Goal: Task Accomplishment & Management: Complete application form

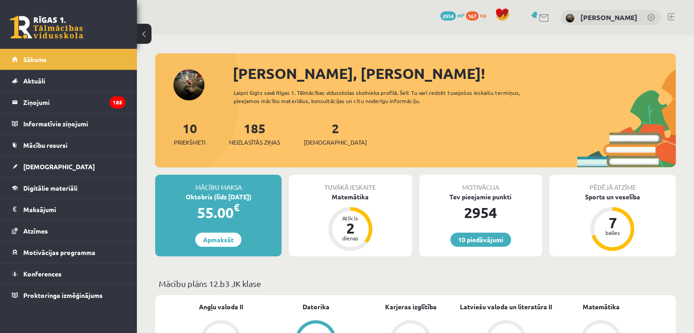
scroll to position [18, 0]
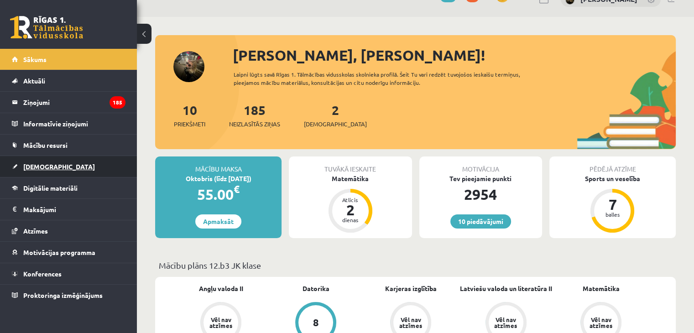
click at [69, 170] on link "[DEMOGRAPHIC_DATA]" at bounding box center [69, 166] width 114 height 21
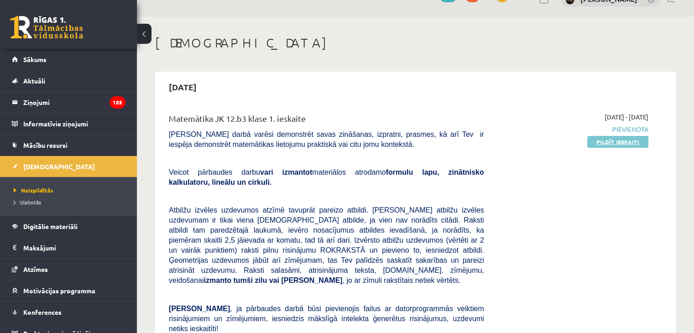
click at [620, 136] on link "Pildīt ieskaiti" at bounding box center [617, 142] width 61 height 12
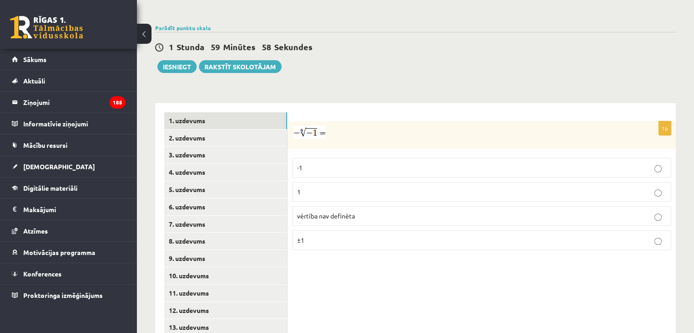
scroll to position [348, 0]
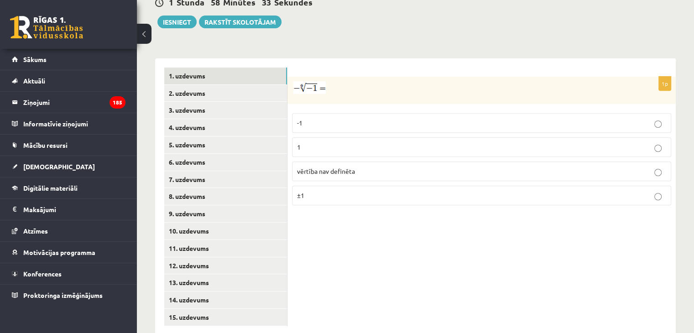
click at [383, 162] on label "vērtība nav definēta" at bounding box center [481, 172] width 379 height 20
click at [198, 85] on link "2. uzdevums" at bounding box center [225, 93] width 123 height 17
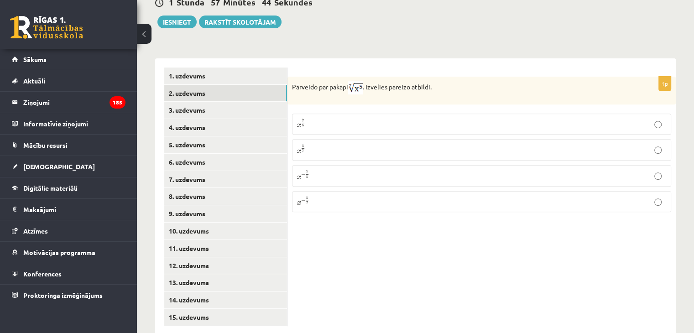
click at [341, 144] on p "x 5 7 x 5 7" at bounding box center [481, 149] width 369 height 11
click at [231, 102] on link "3. uzdevums" at bounding box center [225, 110] width 123 height 17
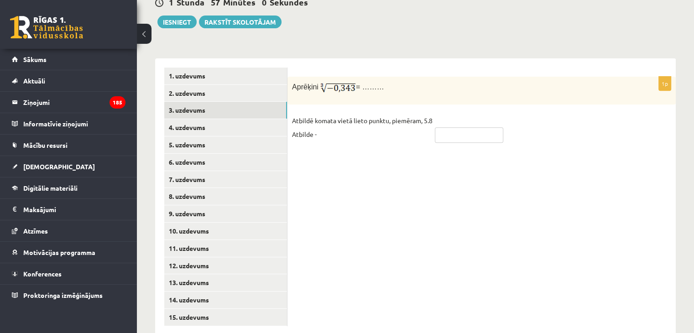
click at [467, 127] on input "text" at bounding box center [469, 135] width 68 height 16
type input "****"
click at [241, 119] on link "4. uzdevums" at bounding box center [225, 127] width 123 height 17
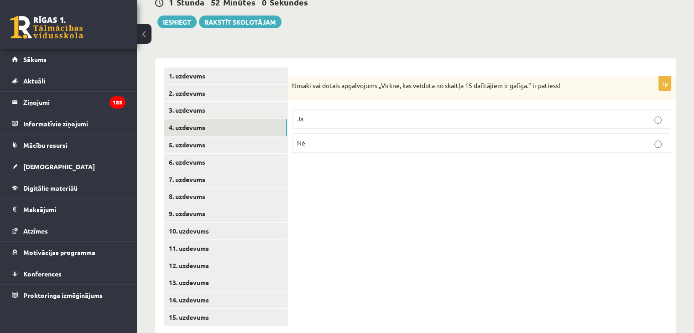
drag, startPoint x: 285, startPoint y: 41, endPoint x: 576, endPoint y: 172, distance: 319.4
click at [576, 172] on div "**********" at bounding box center [415, 196] width 521 height 277
drag, startPoint x: 334, startPoint y: 101, endPoint x: 347, endPoint y: 143, distance: 44.0
click at [334, 114] on p "Jā" at bounding box center [481, 119] width 369 height 10
click at [250, 136] on link "5. uzdevums" at bounding box center [225, 144] width 123 height 17
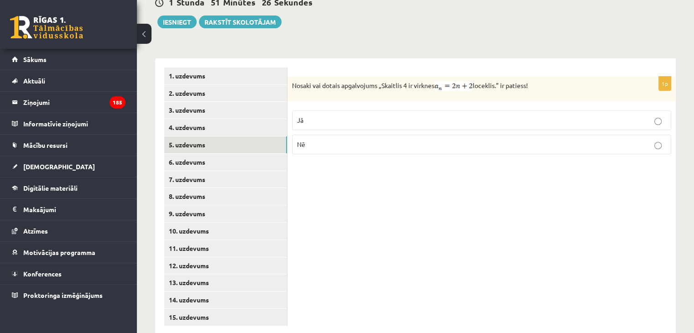
click at [315, 115] on p "Jā" at bounding box center [481, 120] width 369 height 10
click at [241, 154] on link "6. uzdevums" at bounding box center [225, 162] width 123 height 17
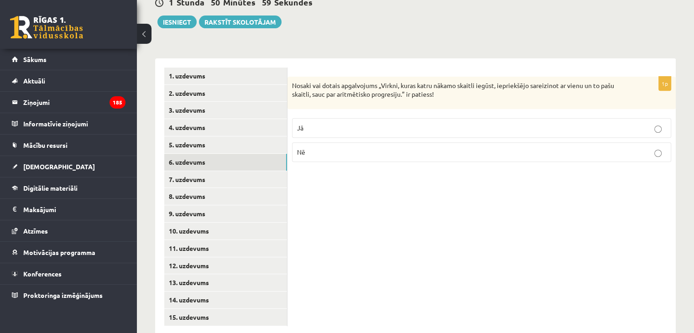
drag, startPoint x: 328, startPoint y: 127, endPoint x: 288, endPoint y: 151, distance: 46.6
click at [328, 147] on p "Nē" at bounding box center [481, 152] width 369 height 10
click at [254, 171] on link "7. uzdevums" at bounding box center [225, 179] width 123 height 17
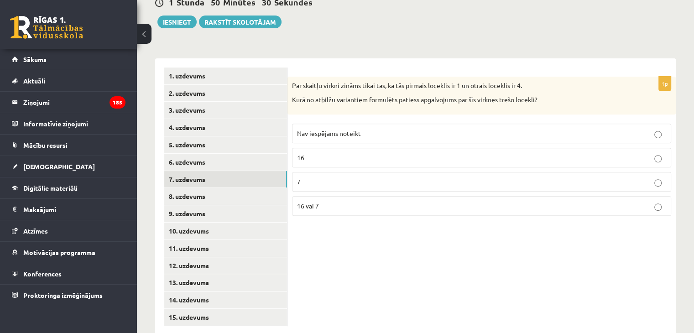
drag, startPoint x: 331, startPoint y: 178, endPoint x: 296, endPoint y: 179, distance: 35.2
click at [331, 196] on label "16 vai 7" at bounding box center [481, 206] width 379 height 20
click at [256, 188] on link "8. uzdevums" at bounding box center [225, 196] width 123 height 17
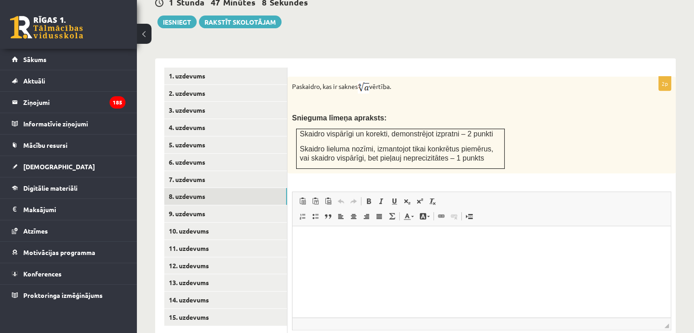
scroll to position [402, 0]
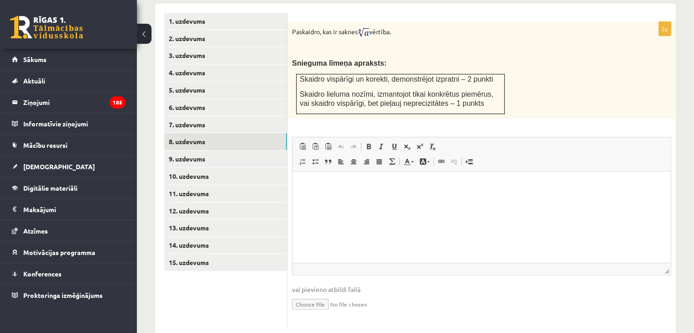
click at [326, 294] on input "file" at bounding box center [481, 303] width 379 height 19
type input "**********"
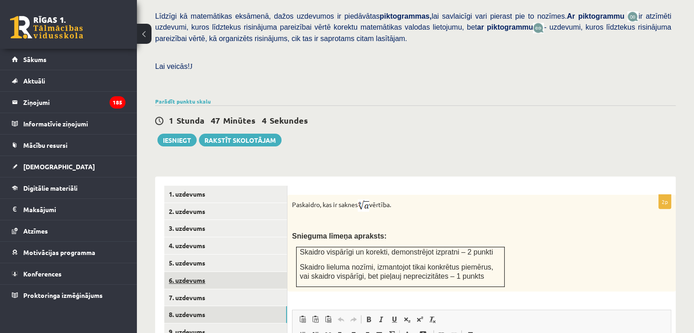
scroll to position [321, 0]
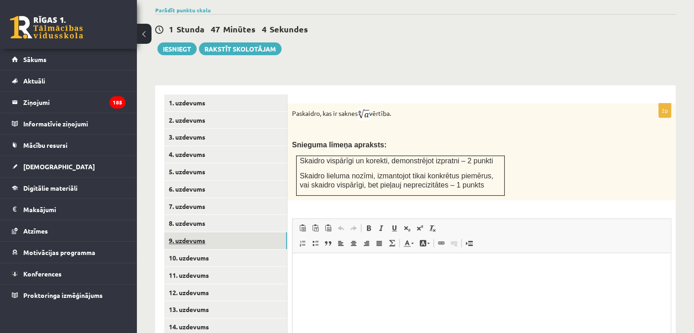
click at [218, 232] on link "9. uzdevums" at bounding box center [225, 240] width 123 height 17
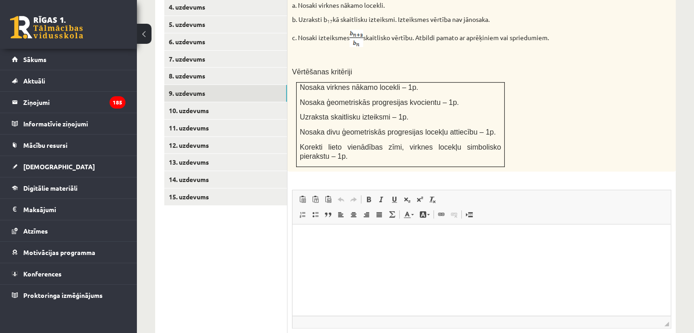
scroll to position [521, 0]
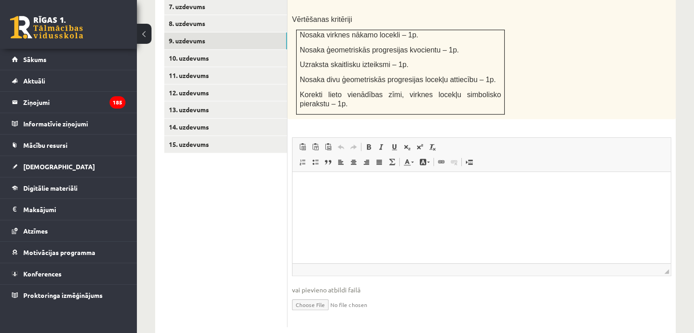
click at [308, 295] on input "file" at bounding box center [481, 304] width 379 height 19
type input "**********"
click at [323, 314] on link "Iesniegtā atbilde" at bounding box center [316, 319] width 49 height 10
click at [201, 50] on link "10. uzdevums" at bounding box center [225, 58] width 123 height 17
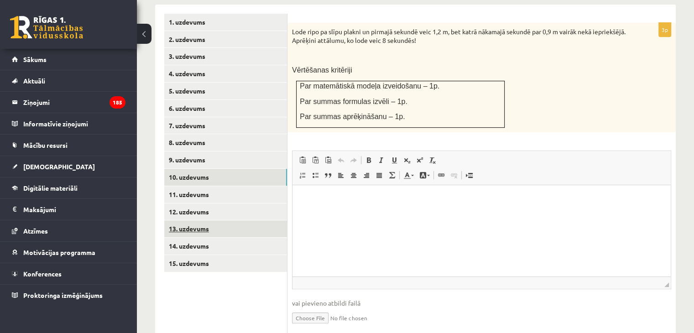
scroll to position [415, 0]
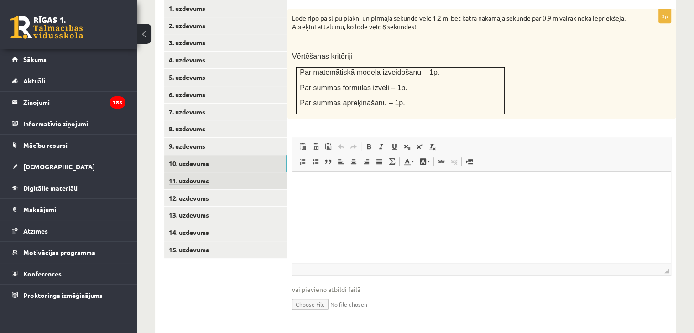
click at [208, 172] on link "11. uzdevums" at bounding box center [225, 180] width 123 height 17
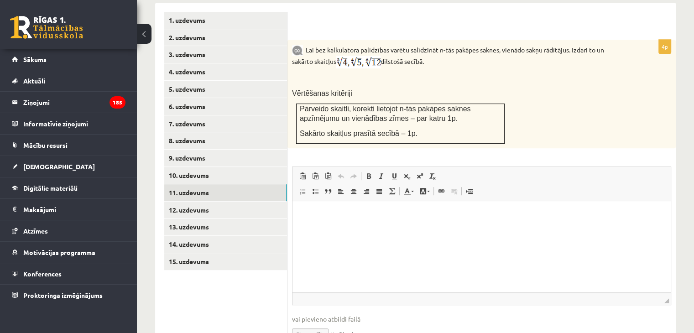
scroll to position [387, 0]
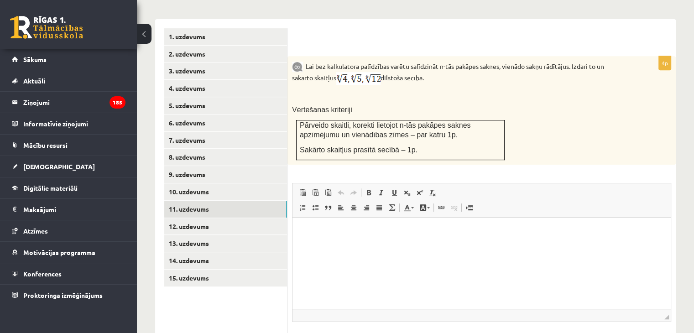
type input "**********"
click at [235, 218] on link "12. uzdevums" at bounding box center [225, 226] width 123 height 17
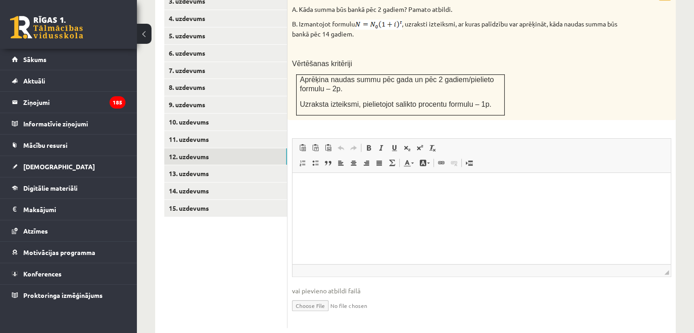
scroll to position [458, 0]
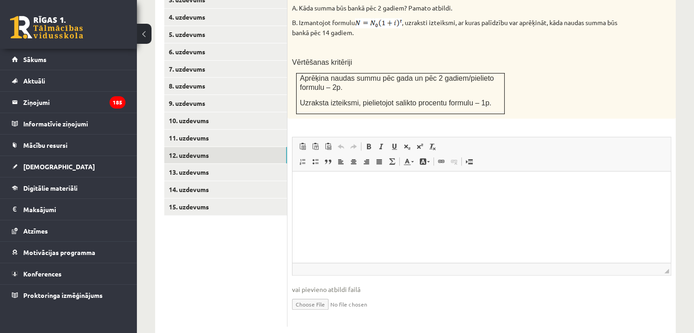
click at [313, 294] on input "file" at bounding box center [481, 303] width 379 height 19
type input "**********"
click at [221, 164] on link "13. uzdevums" at bounding box center [225, 172] width 123 height 17
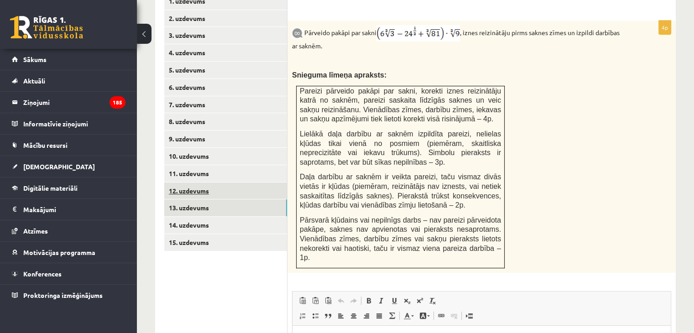
scroll to position [413, 0]
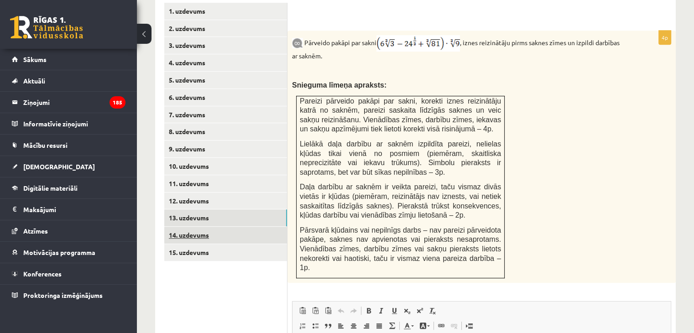
click at [214, 227] on link "14. uzdevums" at bounding box center [225, 235] width 123 height 17
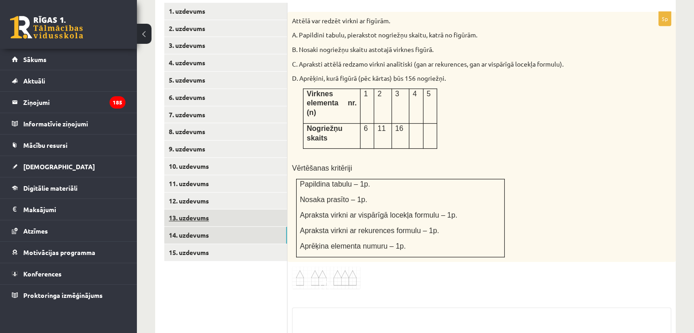
click at [210, 209] on link "13. uzdevums" at bounding box center [225, 217] width 123 height 17
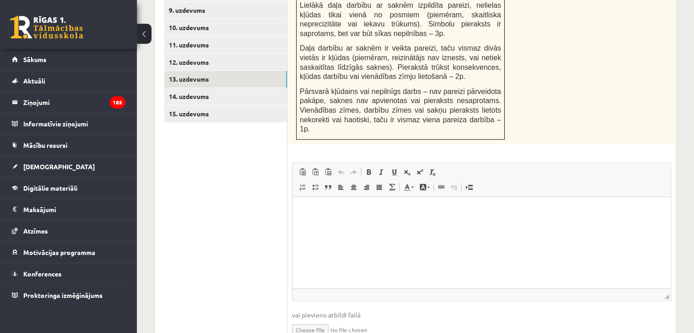
scroll to position [567, 0]
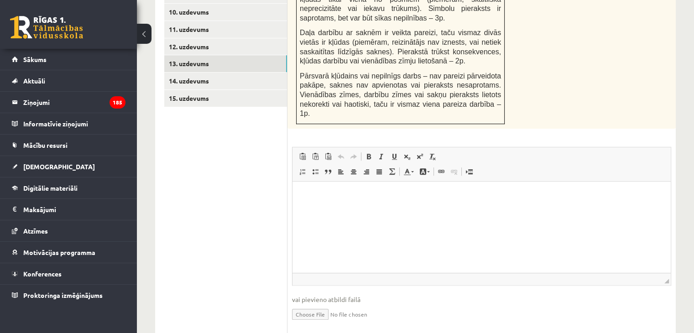
click at [321, 304] on input "file" at bounding box center [481, 313] width 379 height 19
type input "**********"
click at [182, 73] on link "14. uzdevums" at bounding box center [225, 81] width 123 height 17
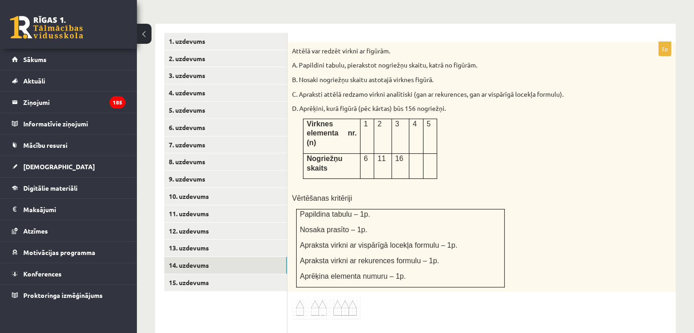
scroll to position [0, 0]
click at [322, 297] on img at bounding box center [326, 308] width 68 height 23
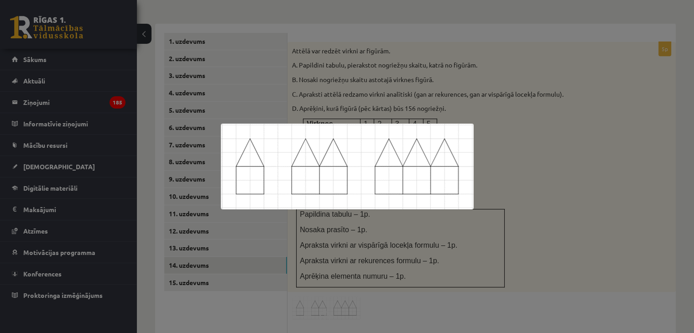
click at [571, 120] on div at bounding box center [347, 166] width 694 height 333
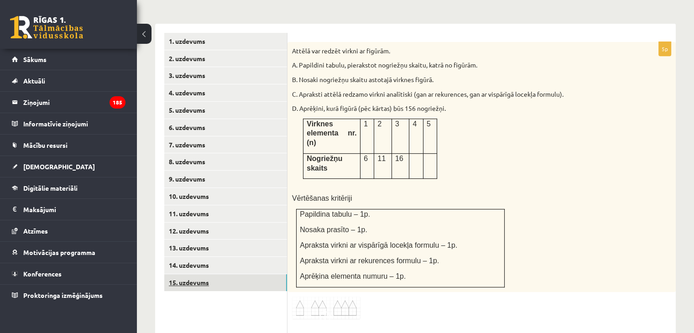
click at [232, 274] on link "15. uzdevums" at bounding box center [225, 282] width 123 height 17
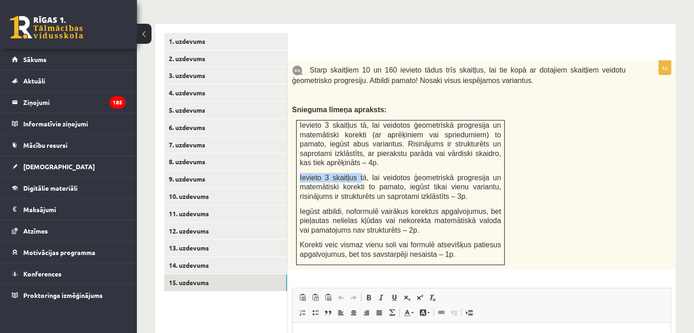
drag, startPoint x: 366, startPoint y: 145, endPoint x: 364, endPoint y: 159, distance: 14.2
click at [364, 159] on td "Ievieto 3 skaitļus tā, lai veidotos ģeometriskā progresija un matemātiski korek…" at bounding box center [401, 192] width 208 height 145
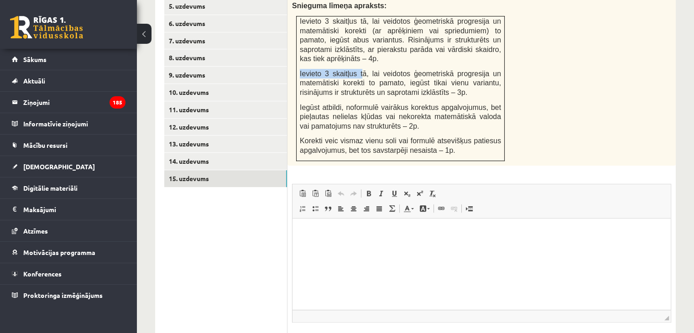
scroll to position [533, 0]
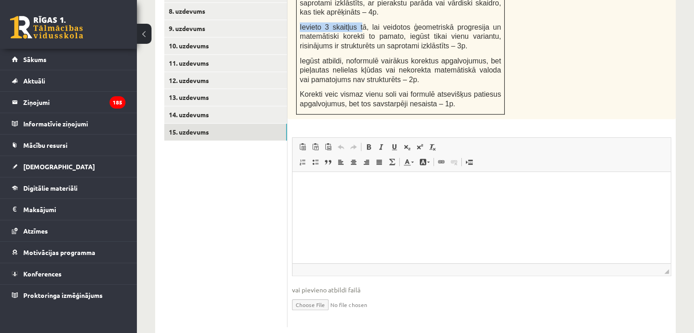
click at [323, 295] on input "file" at bounding box center [481, 304] width 379 height 19
type input "**********"
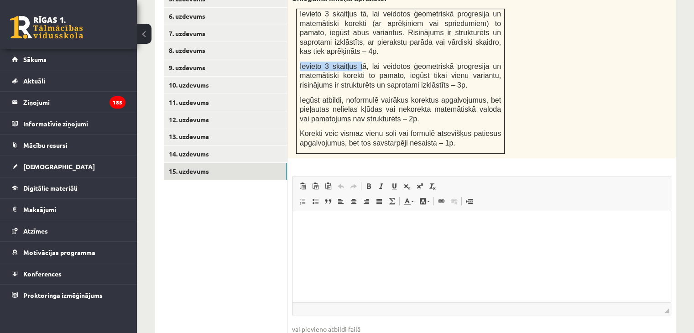
scroll to position [542, 0]
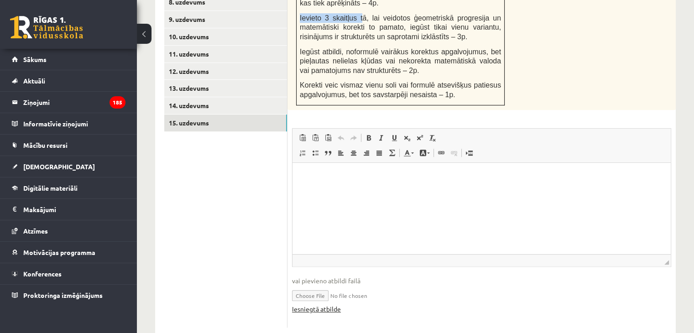
click at [337, 304] on link "Iesniegtā atbilde" at bounding box center [316, 309] width 49 height 10
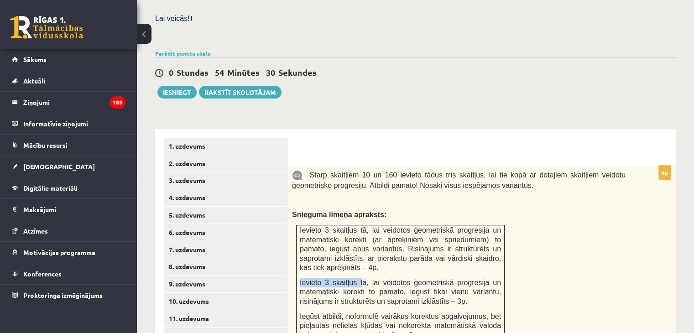
scroll to position [177, 0]
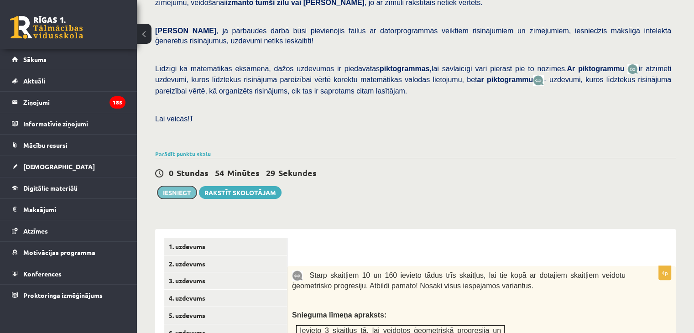
click at [183, 186] on button "Iesniegt" at bounding box center [176, 192] width 39 height 13
